Goal: Task Accomplishment & Management: Use online tool/utility

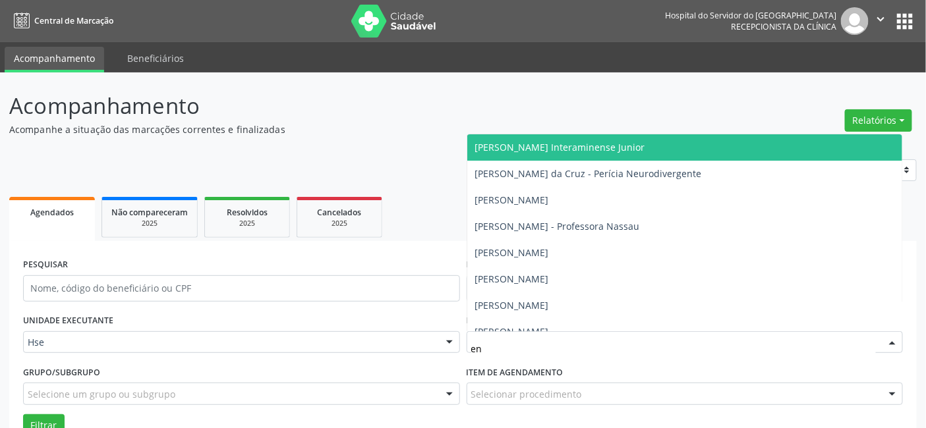
type input "e"
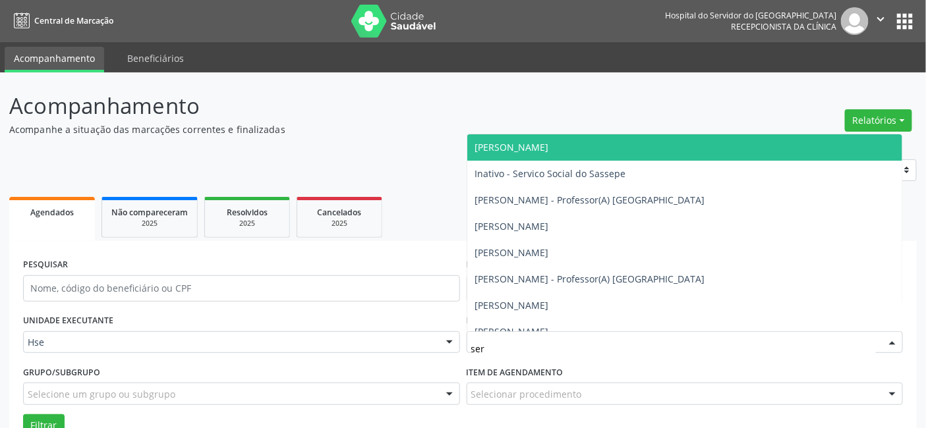
type input "serg"
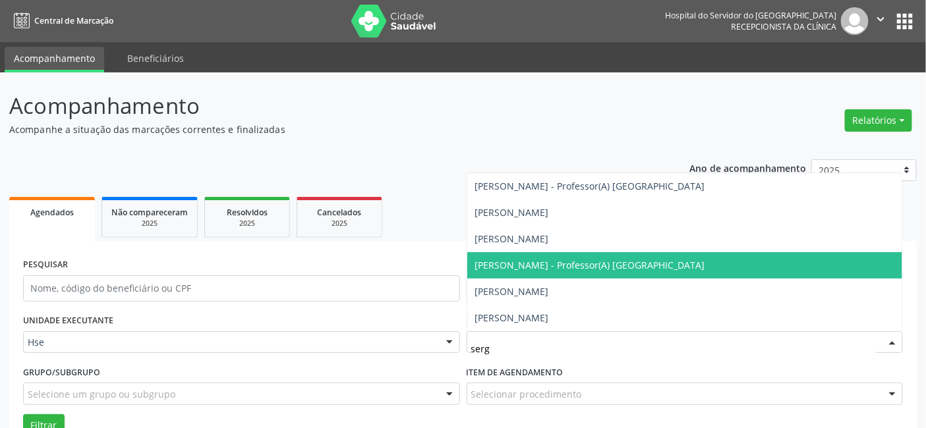
click at [567, 274] on span "[PERSON_NAME] - Professor(A) [GEOGRAPHIC_DATA]" at bounding box center [685, 265] width 436 height 26
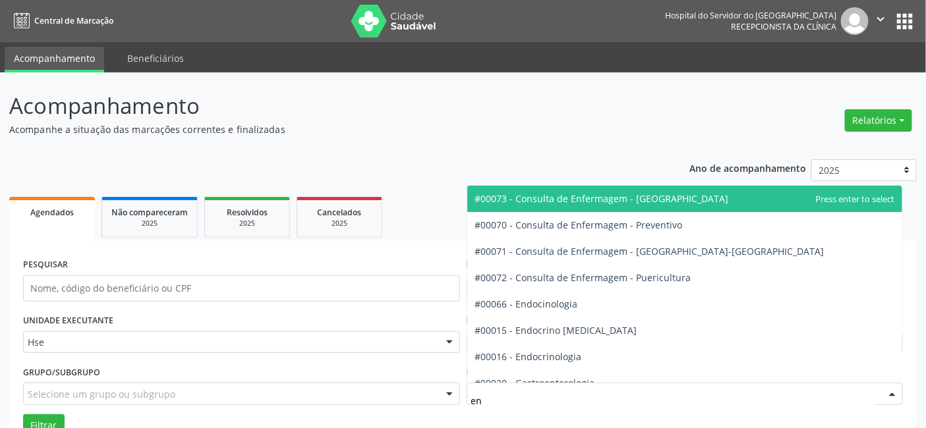
type input "end"
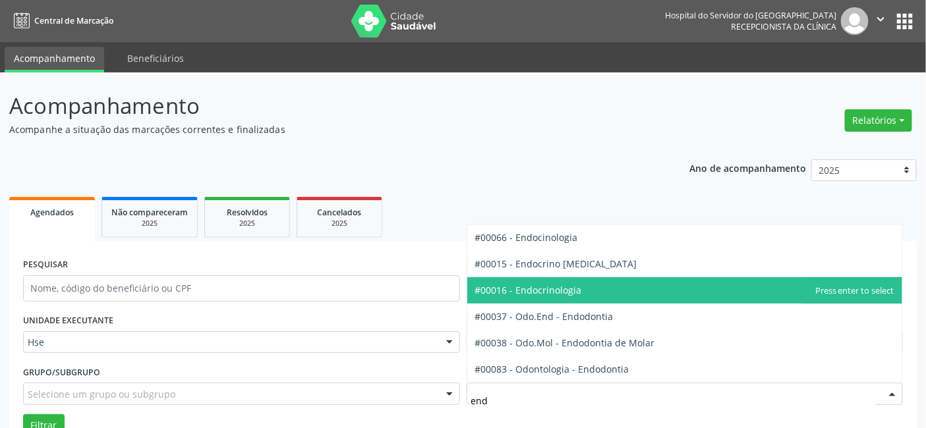
click at [582, 289] on span "#00016 - Endocrinologia" at bounding box center [685, 291] width 436 height 26
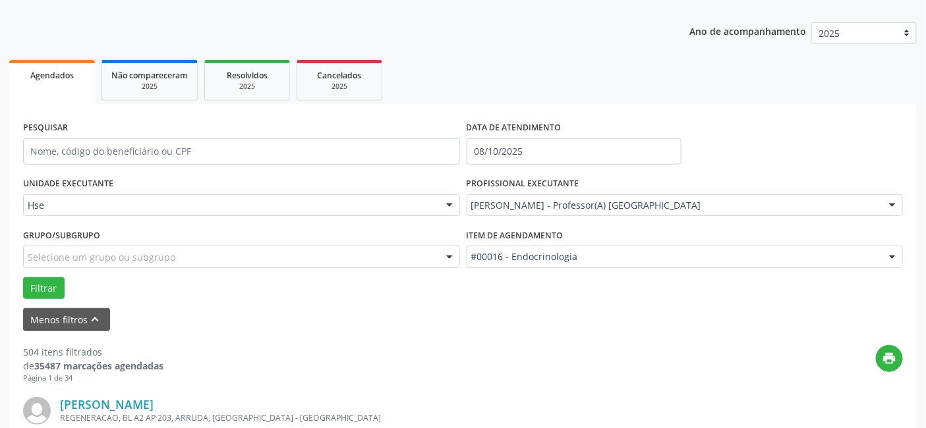
scroll to position [146, 0]
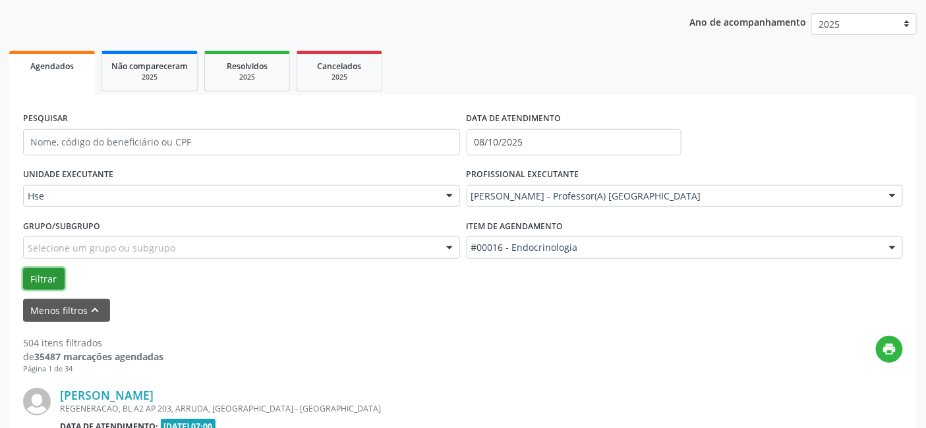
click at [49, 278] on button "Filtrar" at bounding box center [44, 279] width 42 height 22
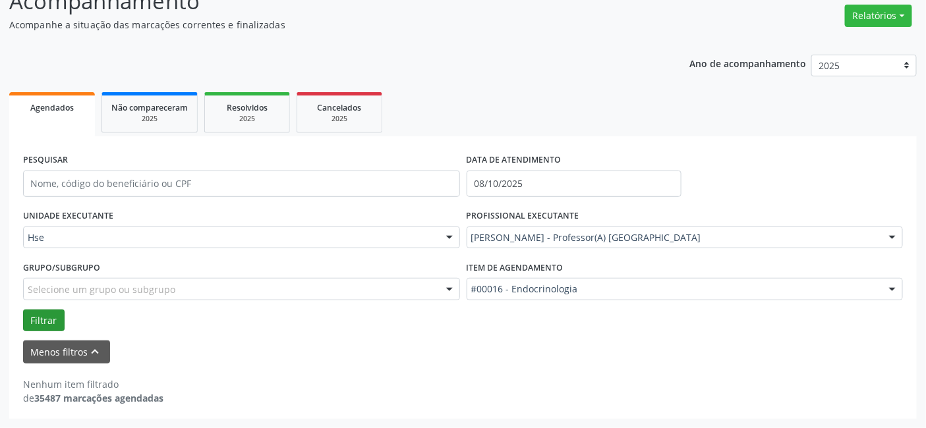
scroll to position [103, 0]
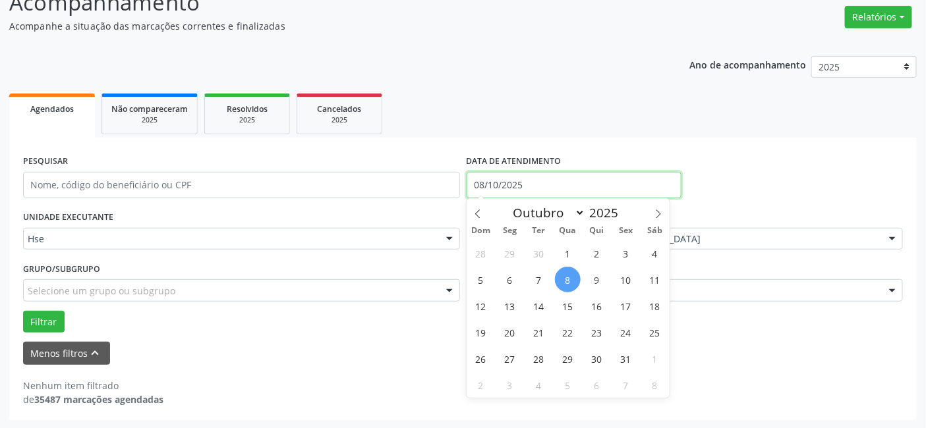
click at [535, 179] on input "08/10/2025" at bounding box center [574, 185] width 215 height 26
click at [541, 275] on span "7" at bounding box center [539, 280] width 26 height 26
type input "[DATE]"
click at [541, 275] on span "7" at bounding box center [539, 280] width 26 height 26
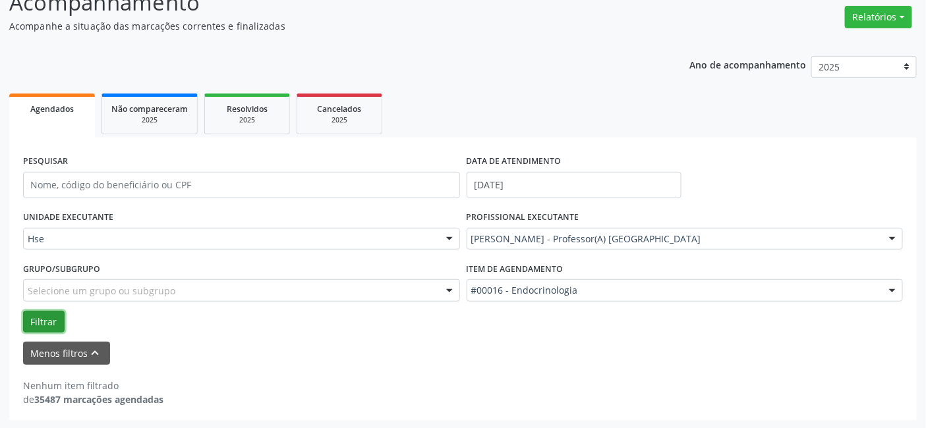
click at [44, 318] on button "Filtrar" at bounding box center [44, 322] width 42 height 22
